Goal: Task Accomplishment & Management: Manage account settings

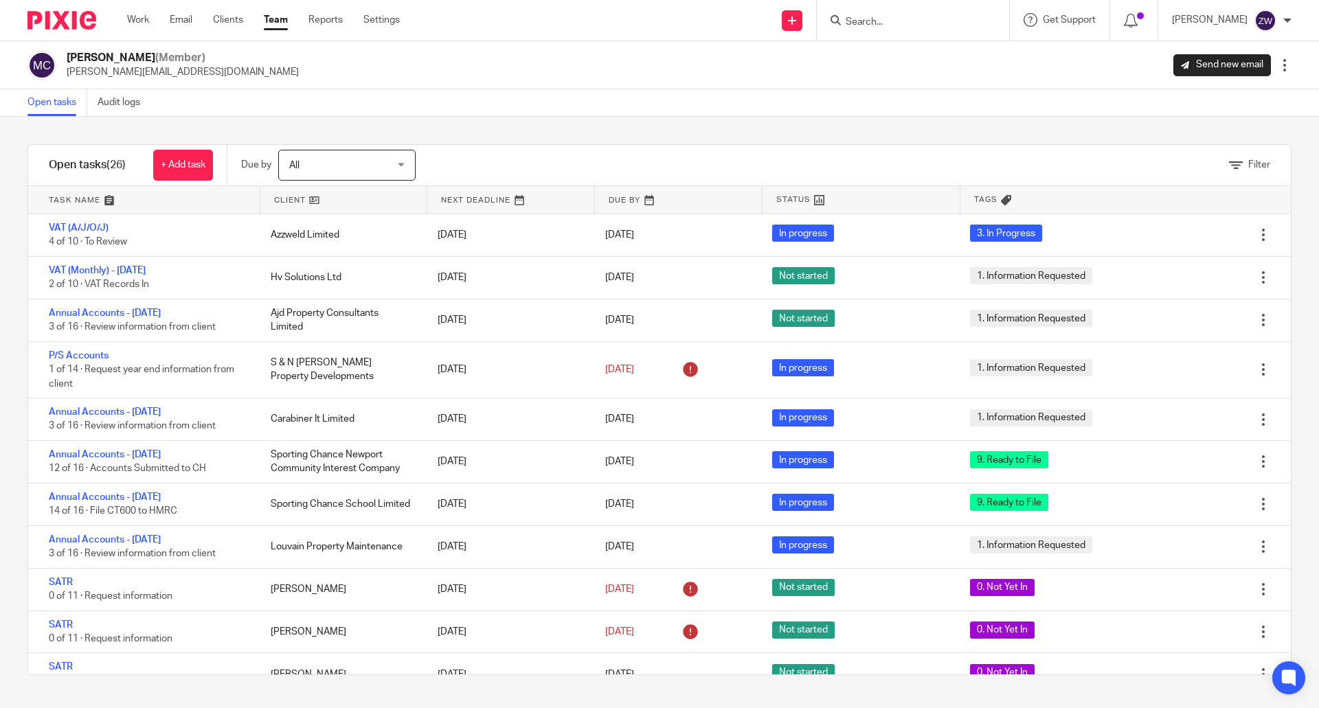
scroll to position [550, 0]
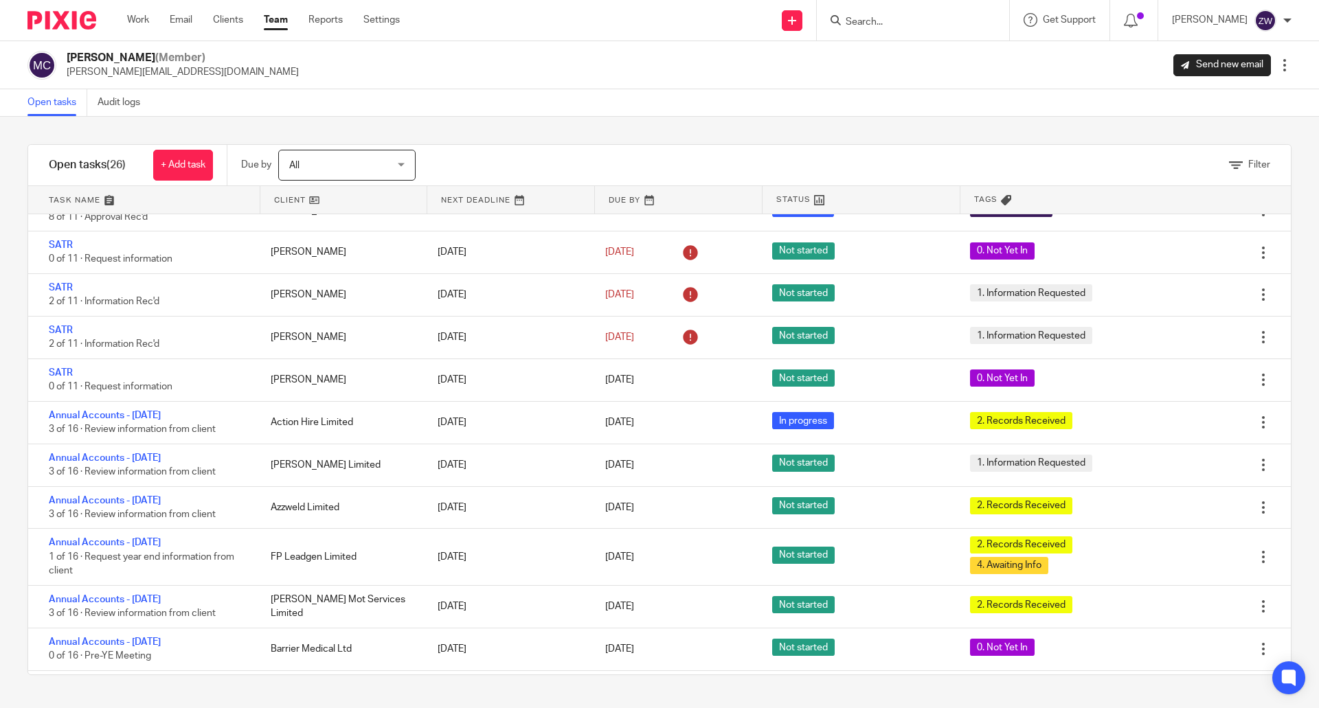
click at [60, 27] on img at bounding box center [61, 20] width 69 height 19
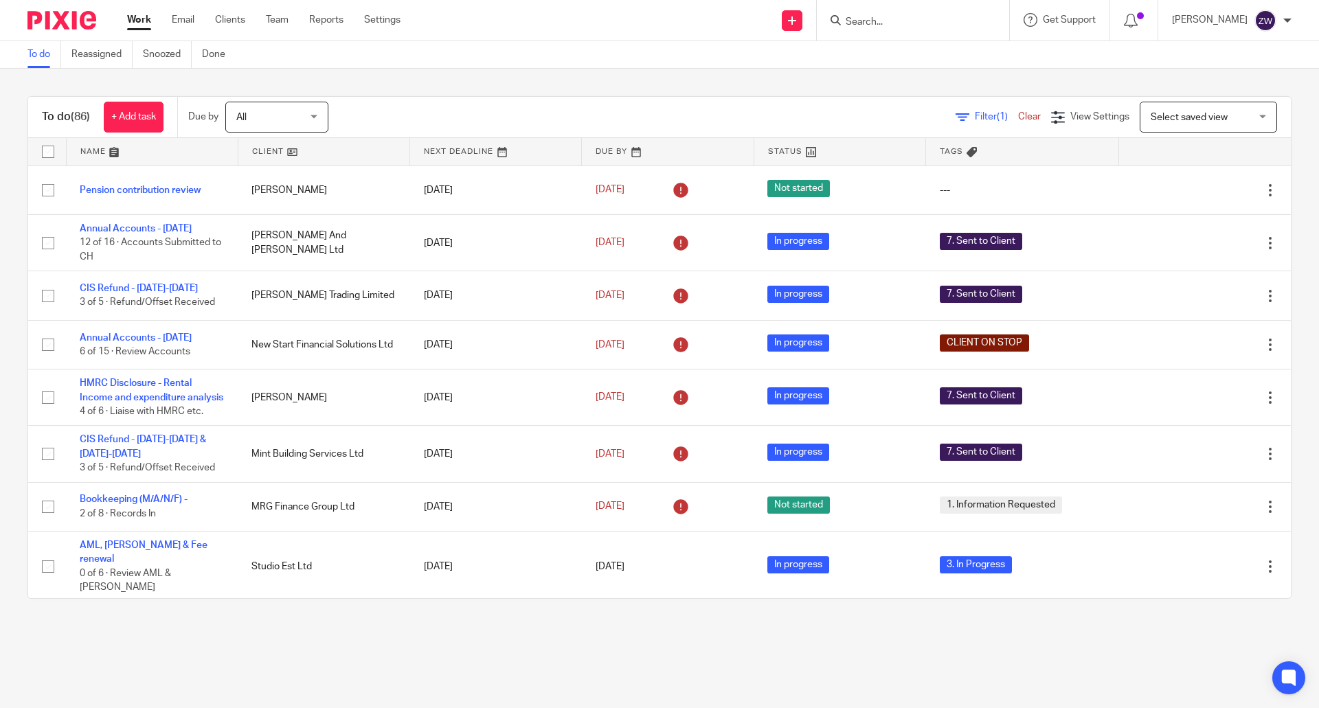
scroll to position [4053, 0]
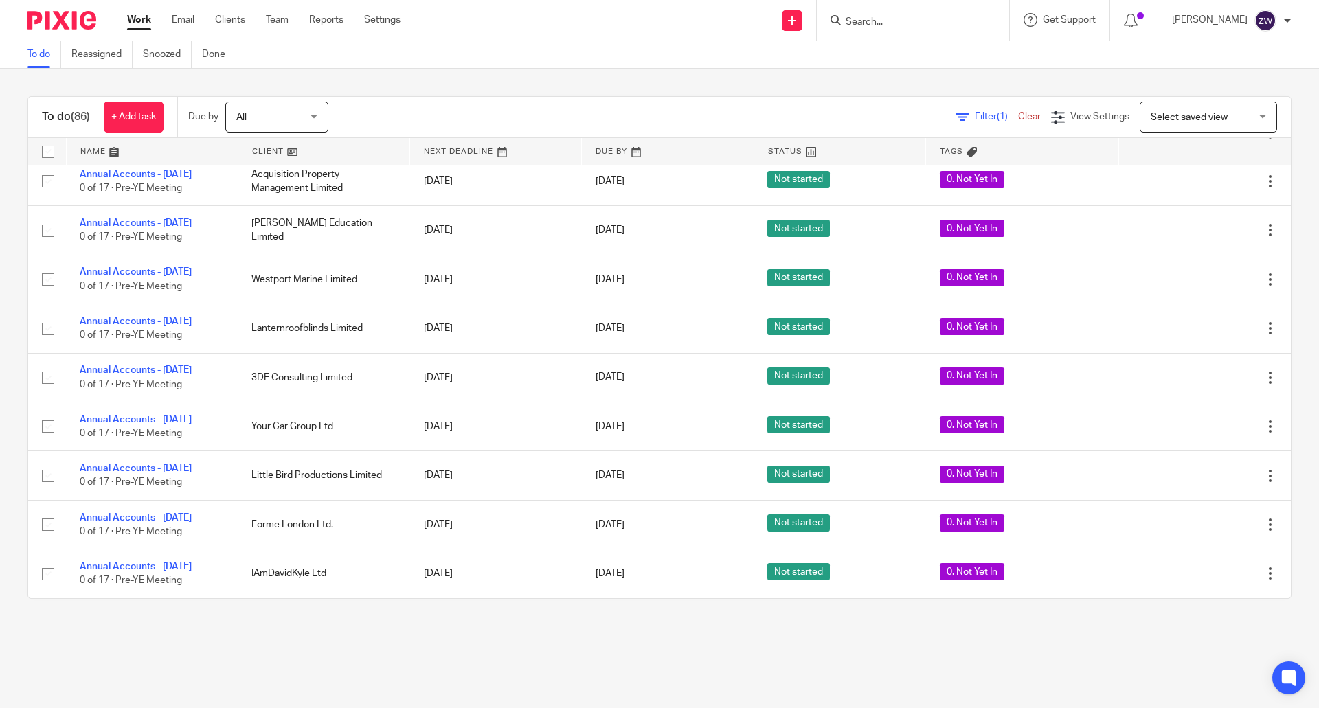
click at [1284, 20] on div at bounding box center [1287, 20] width 8 height 8
click at [1221, 95] on span "Logout" at bounding box center [1227, 96] width 31 height 10
